Goal: Check status: Check status

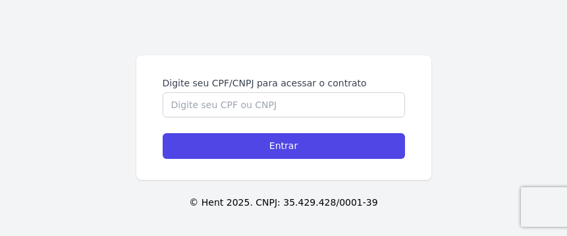
scroll to position [148, 0]
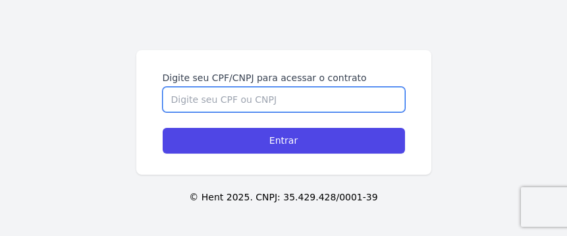
click at [216, 96] on input "Digite seu CPF/CNPJ para acessar o contrato" at bounding box center [284, 99] width 242 height 25
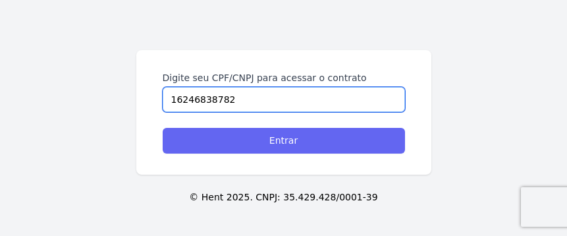
type input "16246838782"
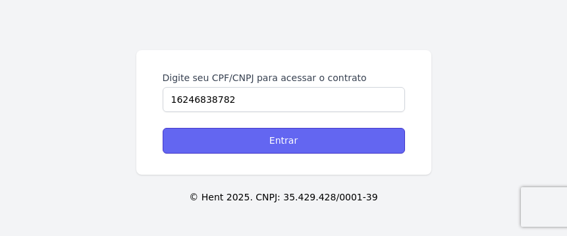
click at [344, 136] on input "Entrar" at bounding box center [284, 141] width 242 height 26
drag, startPoint x: 253, startPoint y: 124, endPoint x: 277, endPoint y: 137, distance: 27.4
click at [256, 130] on form "Digite seu CPF/CNPJ para acessar o contrato 16246838782 Entrar" at bounding box center [284, 112] width 242 height 82
drag, startPoint x: 277, startPoint y: 137, endPoint x: 256, endPoint y: 135, distance: 21.8
click at [259, 138] on input "Entrar" at bounding box center [284, 141] width 242 height 26
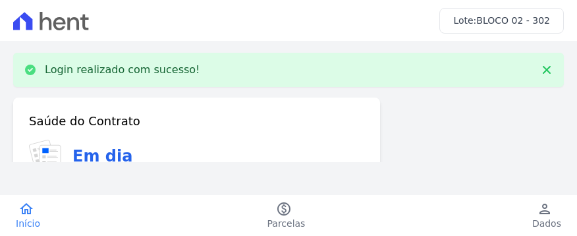
click at [507, 16] on span "BLOCO 02 - 302" at bounding box center [513, 20] width 74 height 11
click at [560, 209] on link "person Dados" at bounding box center [546, 215] width 61 height 29
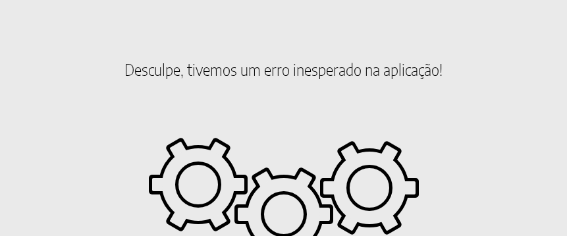
click at [294, 125] on body "Desculpe, tivemos um erro inesperado na aplicação! Precisa de ajuda? Entre em c…" at bounding box center [283, 79] width 557 height 132
click at [287, 123] on h2 "Desculpe, tivemos um erro inesperado na aplicação!" at bounding box center [283, 69] width 557 height 112
click at [161, 59] on h2 "Desculpe, tivemos um erro inesperado na aplicação!" at bounding box center [283, 69] width 557 height 112
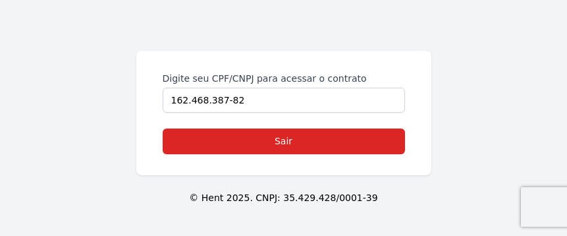
scroll to position [192, 0]
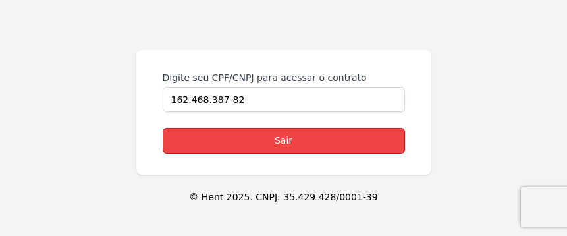
click at [285, 144] on link "Sair" at bounding box center [284, 141] width 242 height 26
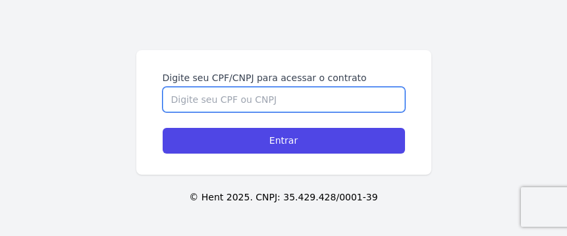
click at [240, 103] on input "Digite seu CPF/CNPJ para acessar o contrato" at bounding box center [284, 99] width 242 height 25
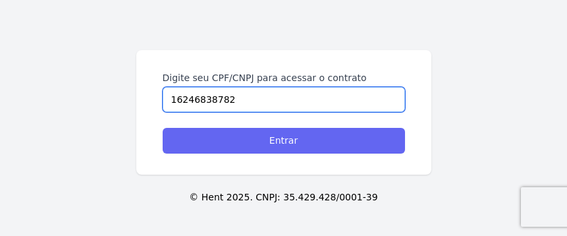
type input "16246838782"
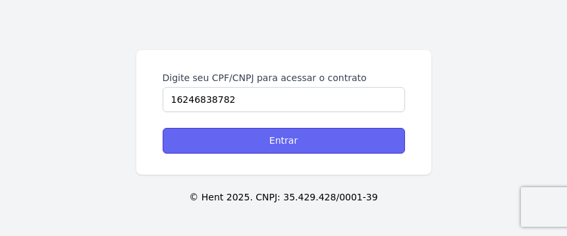
click at [269, 144] on input "Entrar" at bounding box center [284, 141] width 242 height 26
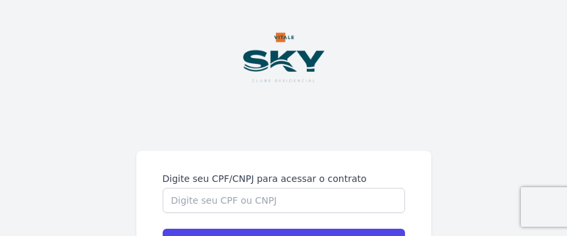
scroll to position [192, 0]
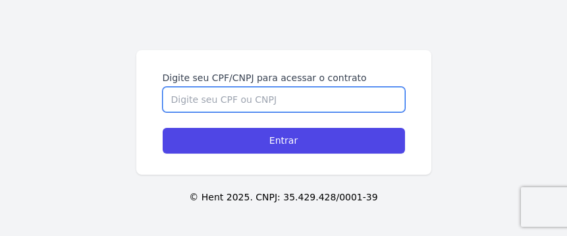
click at [258, 103] on input "Digite seu CPF/CNPJ para acessar o contrato" at bounding box center [284, 99] width 242 height 25
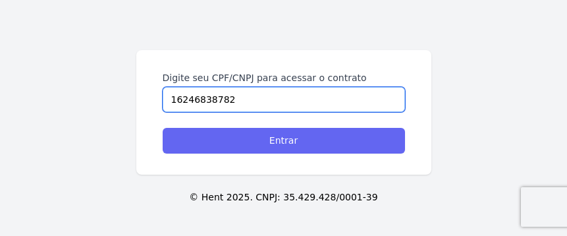
type input "16246838782"
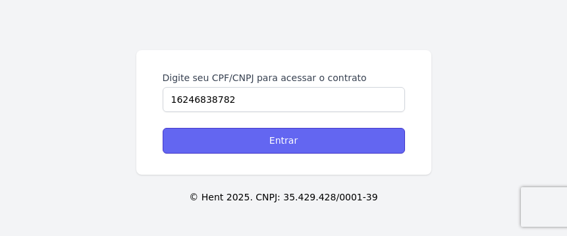
click at [281, 133] on input "Entrar" at bounding box center [284, 141] width 242 height 26
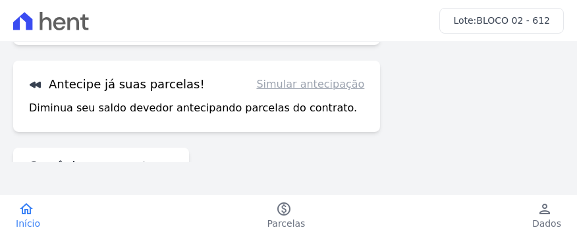
scroll to position [161, 0]
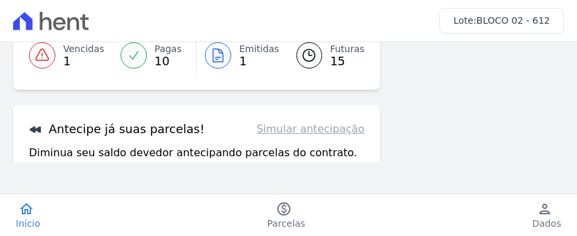
click at [225, 55] on div at bounding box center [218, 55] width 26 height 26
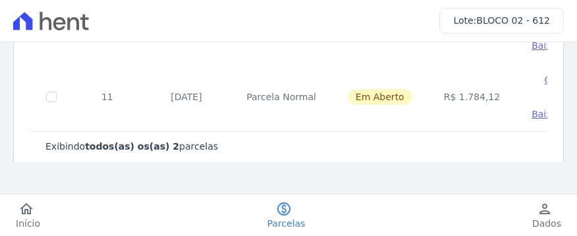
scroll to position [204, 0]
